Goal: Find contact information: Find contact information

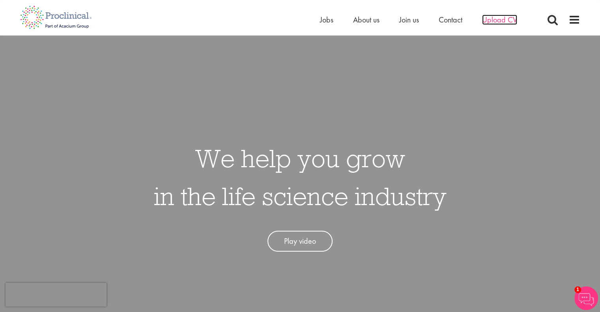
click at [502, 19] on span "Upload CV" at bounding box center [499, 20] width 35 height 10
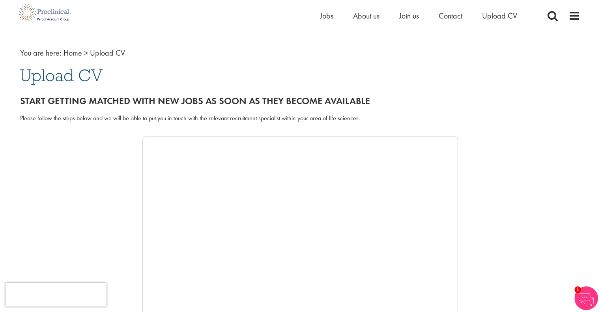
scroll to position [39, 0]
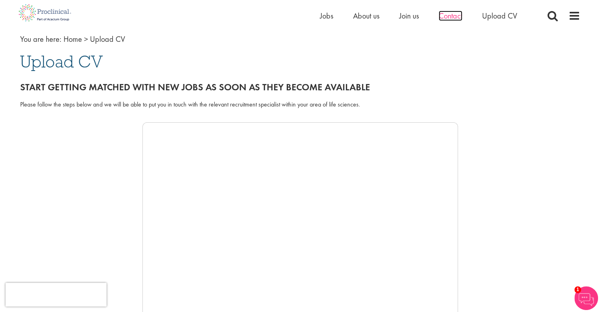
click at [446, 15] on span "Contact" at bounding box center [451, 16] width 24 height 10
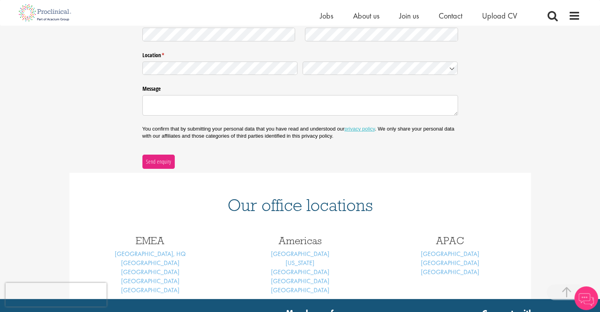
scroll to position [197, 0]
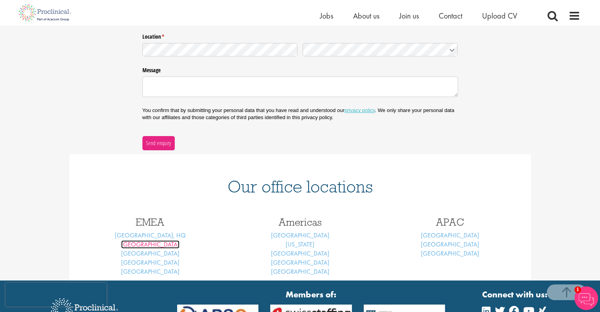
click at [150, 244] on link "[GEOGRAPHIC_DATA]" at bounding box center [150, 244] width 58 height 8
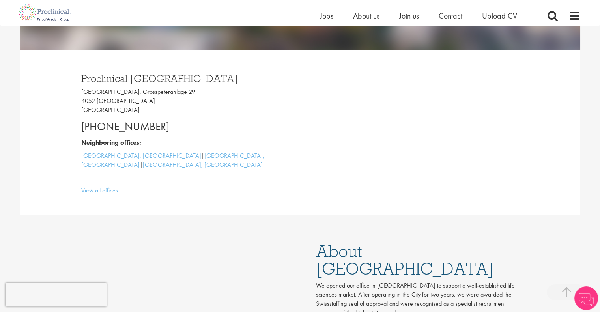
scroll to position [197, 0]
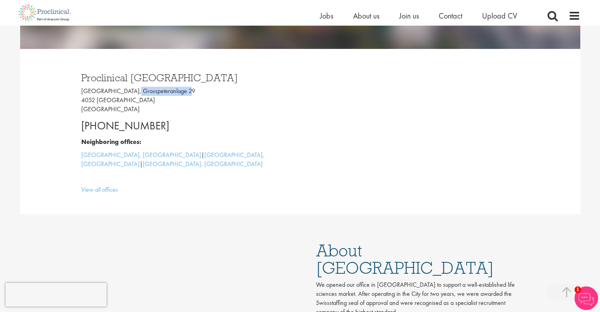
drag, startPoint x: 127, startPoint y: 91, endPoint x: 181, endPoint y: 91, distance: 54.1
click at [181, 91] on p "Grosspeter Tower, Grosspeteranlage 29 4052 Basel Switzerland" at bounding box center [187, 100] width 213 height 27
copy p "Grosspeteranlage 29"
